Goal: Information Seeking & Learning: Compare options

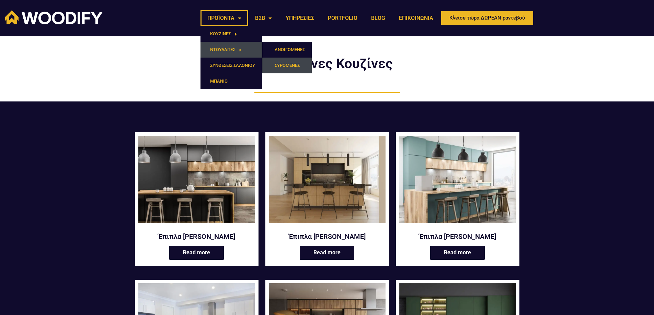
click at [292, 65] on link "ΣΥΡΟΜΕΝΕΣ" at bounding box center [286, 66] width 49 height 16
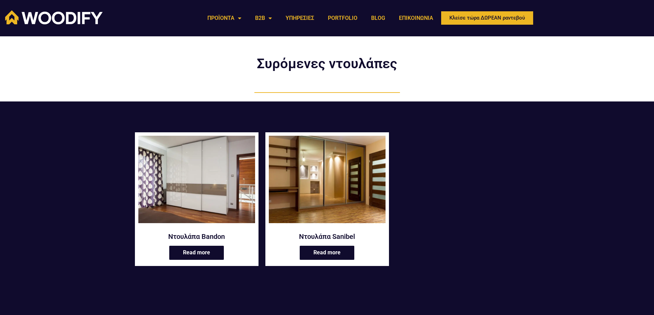
click at [329, 191] on img at bounding box center [327, 180] width 117 height 88
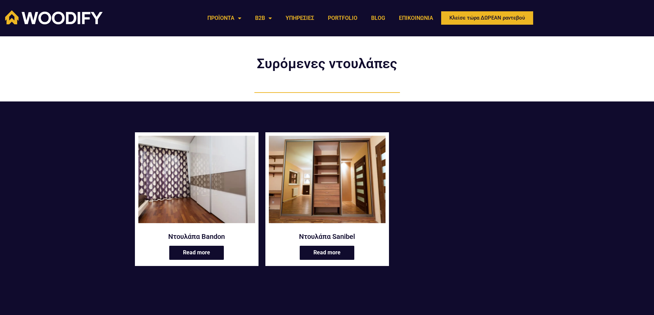
click at [175, 193] on img at bounding box center [196, 180] width 117 height 88
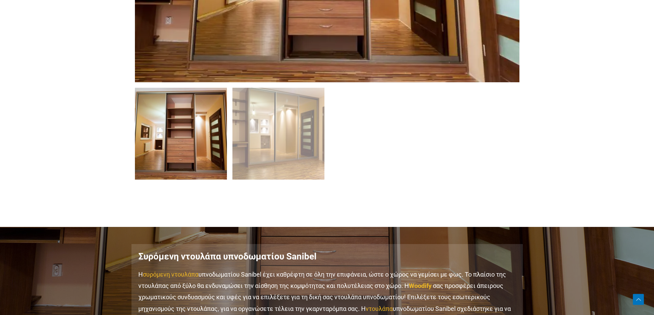
scroll to position [515, 0]
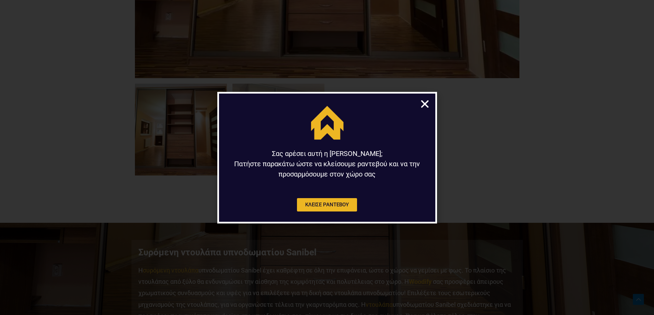
click at [423, 102] on icon "Close" at bounding box center [424, 104] width 11 height 11
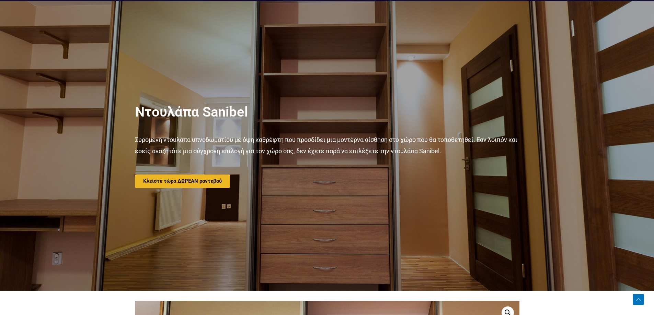
scroll to position [34, 0]
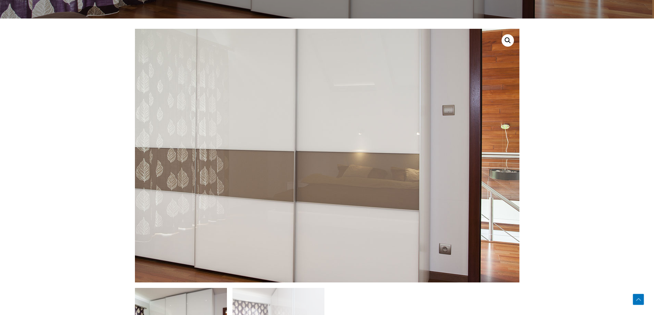
scroll to position [309, 0]
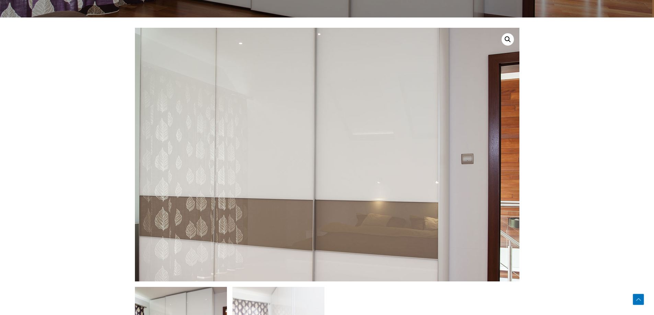
click at [378, 123] on img at bounding box center [290, 178] width 659 height 435
